Goal: Task Accomplishment & Management: Use online tool/utility

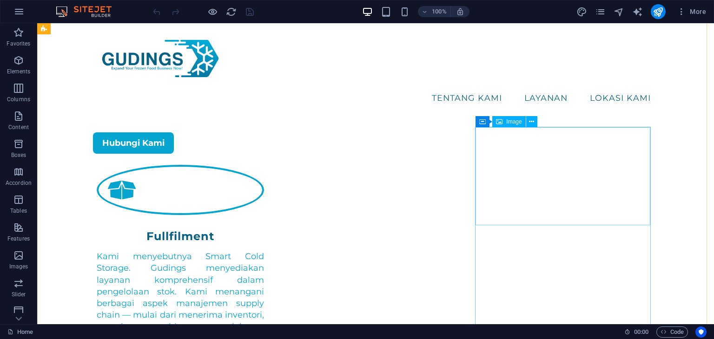
scroll to position [1975, 0]
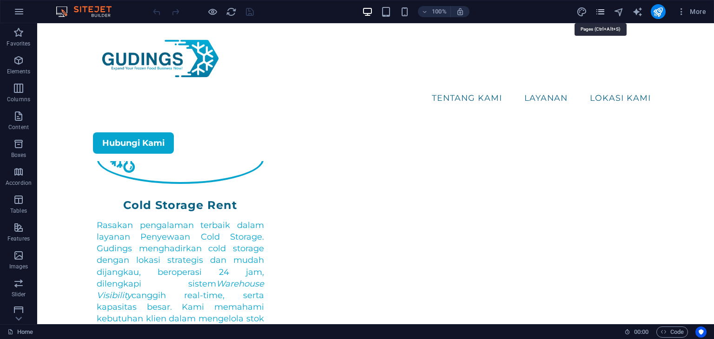
click at [601, 13] on icon "pages" at bounding box center [600, 12] width 11 height 11
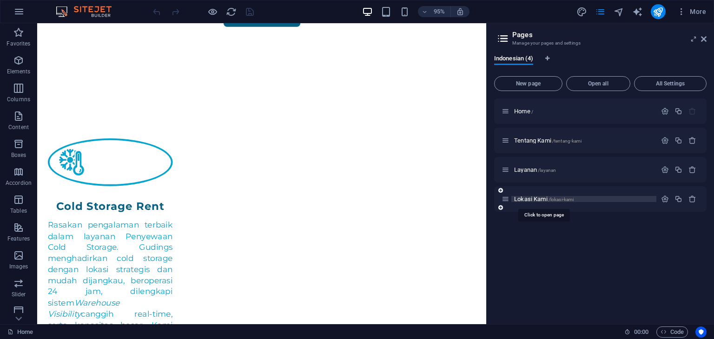
click at [541, 199] on span "Lokasi Kami /lokasi-kami" at bounding box center [543, 199] width 59 height 7
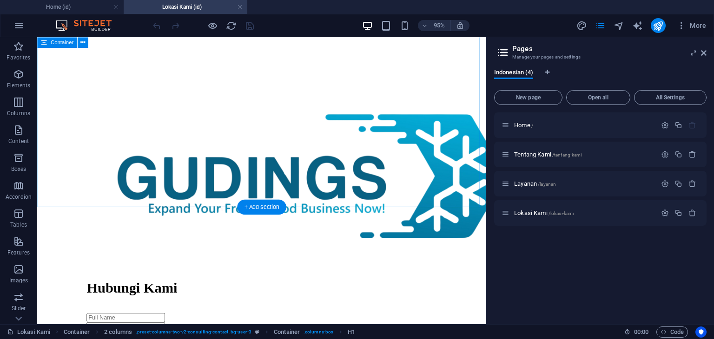
scroll to position [651, 0]
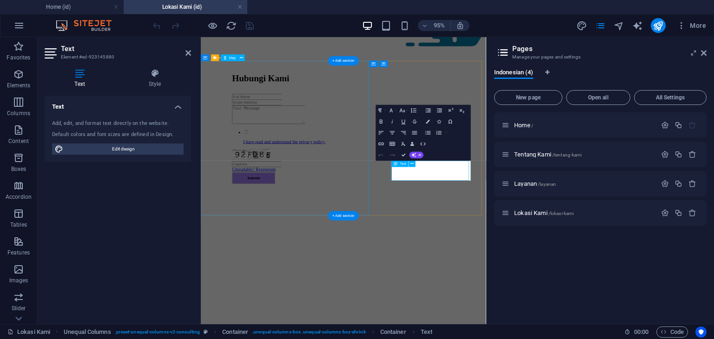
scroll to position [497, 0]
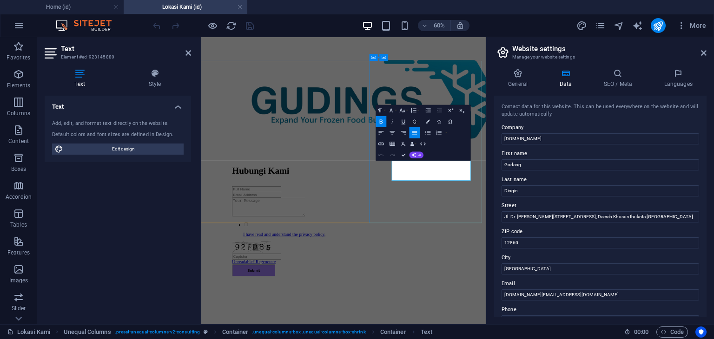
click at [513, 297] on input "[DOMAIN_NAME][EMAIL_ADDRESS][DOMAIN_NAME]" at bounding box center [601, 295] width 198 height 11
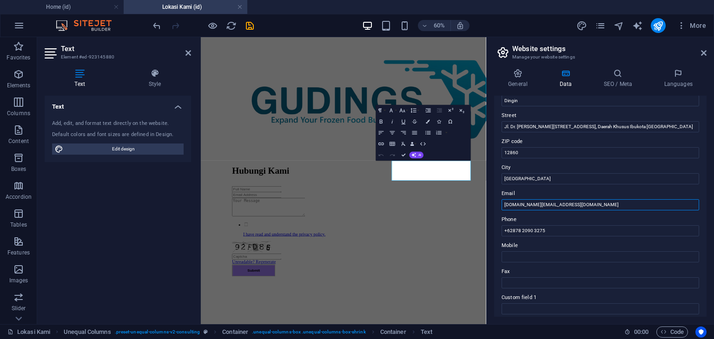
scroll to position [0, 0]
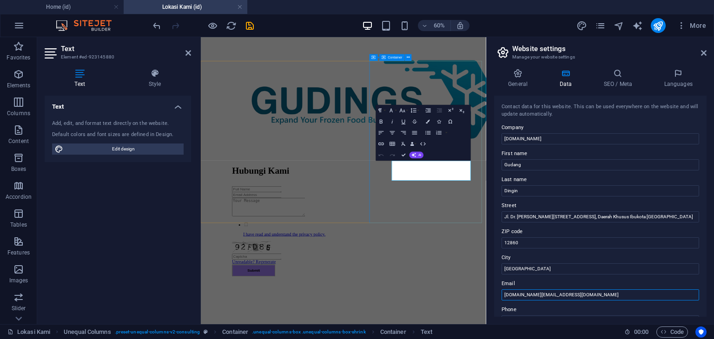
type input "[DOMAIN_NAME][EMAIL_ADDRESS][DOMAIN_NAME]"
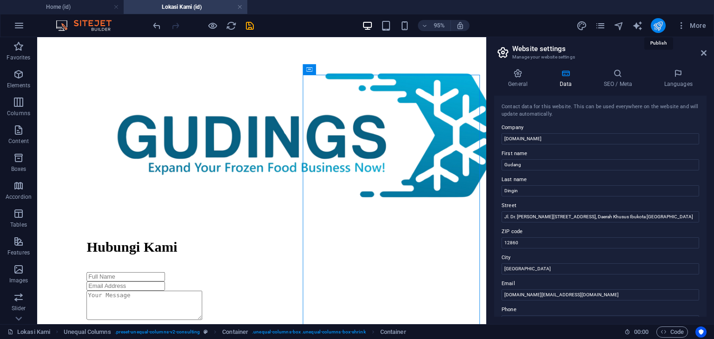
click at [661, 27] on icon "publish" at bounding box center [658, 25] width 11 height 11
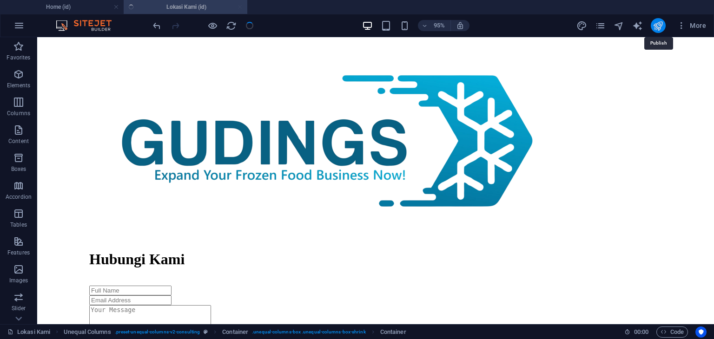
checkbox input "false"
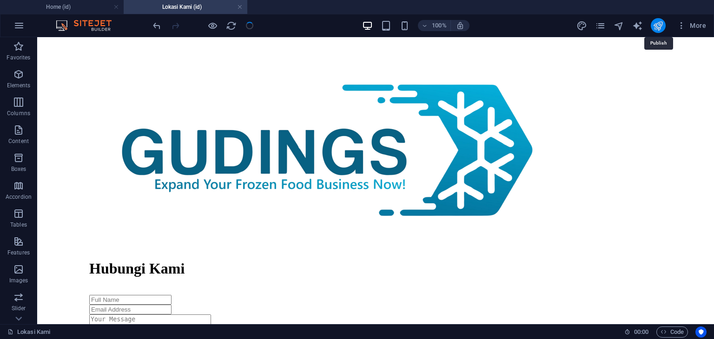
click at [659, 28] on icon "publish" at bounding box center [658, 25] width 11 height 11
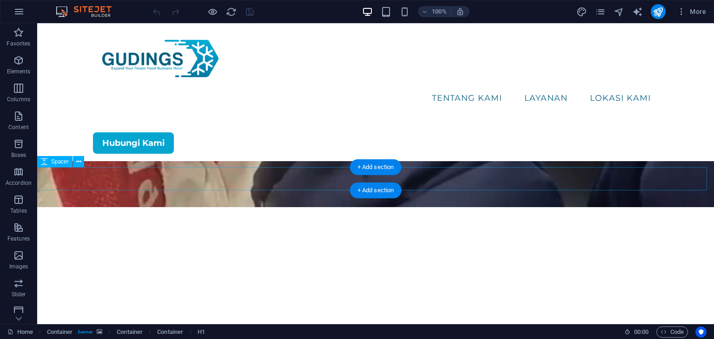
scroll to position [279, 0]
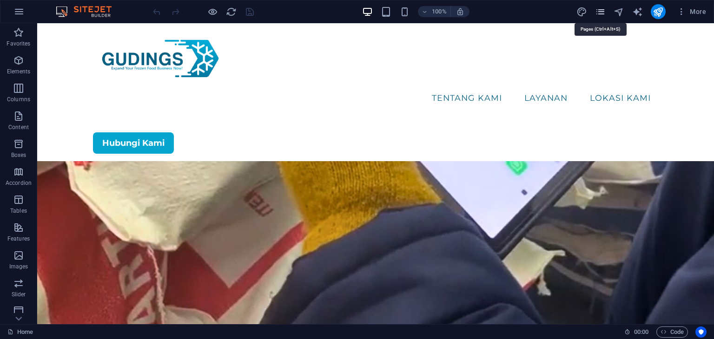
click at [597, 13] on icon "pages" at bounding box center [600, 12] width 11 height 11
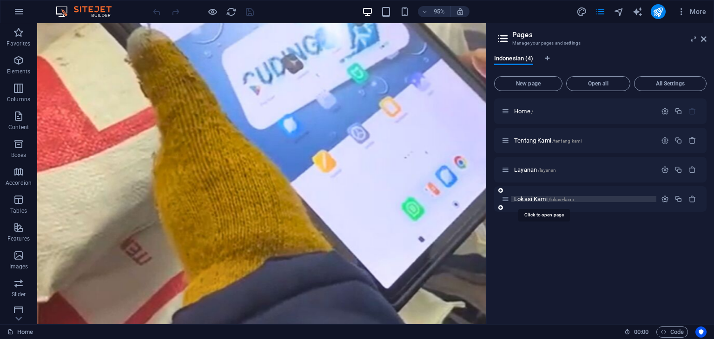
click at [532, 201] on span "Lokasi Kami /lokasi-kami" at bounding box center [543, 199] width 59 height 7
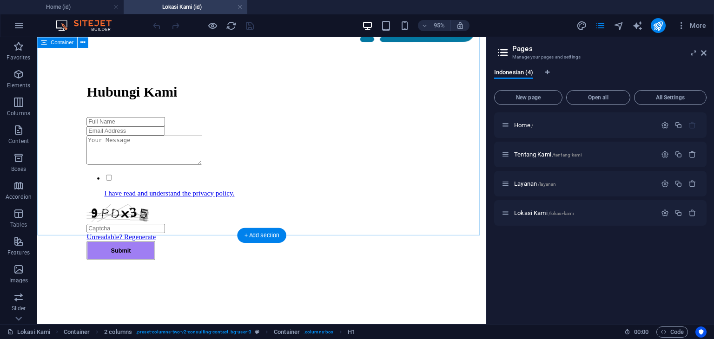
scroll to position [686, 0]
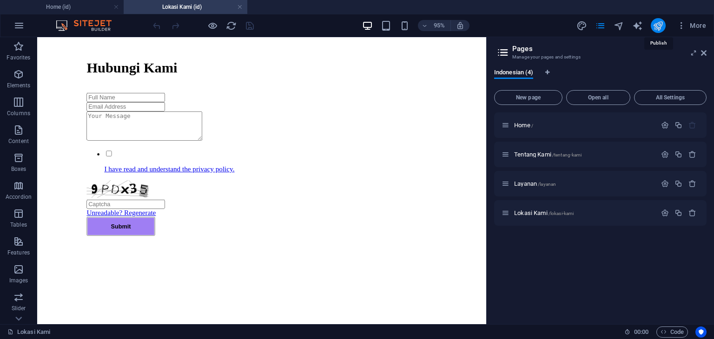
click at [659, 25] on icon "publish" at bounding box center [658, 25] width 11 height 11
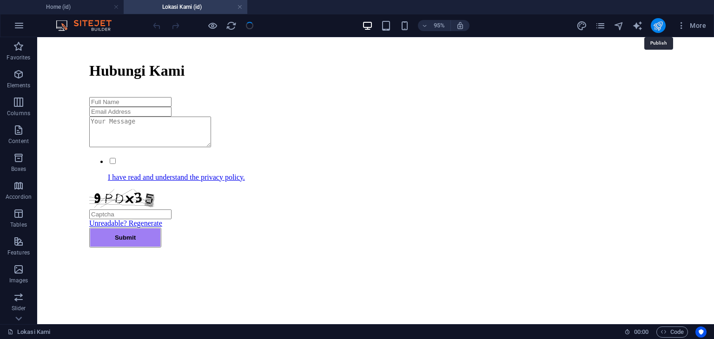
scroll to position [653, 0]
